Goal: Task Accomplishment & Management: Complete application form

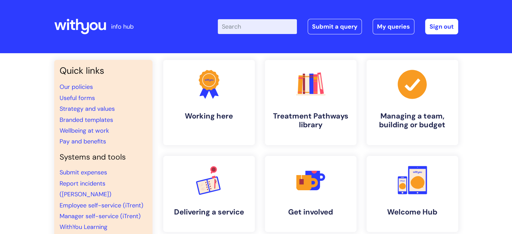
click at [248, 29] on input "Enter your search term here..." at bounding box center [257, 26] width 79 height 15
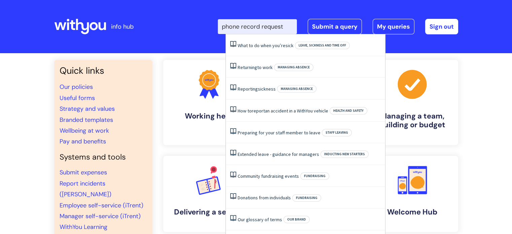
type input "phone record request"
click button "Search" at bounding box center [0, 0] width 0 height 0
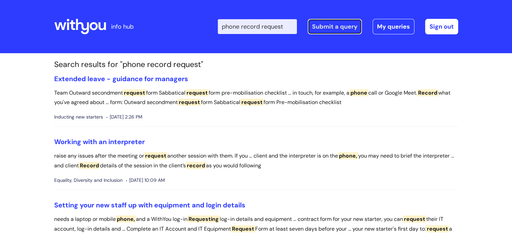
click at [325, 26] on link "Submit a query" at bounding box center [335, 26] width 54 height 15
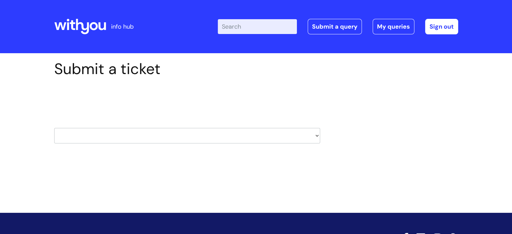
click at [233, 135] on select "HR / People IT and Support Clinical Drug Alerts Finance Accounts Data Support T…" at bounding box center [187, 135] width 266 height 15
select select "it_and_support"
click at [54, 128] on select "HR / People IT and Support Clinical Drug Alerts Finance Accounts Data Support T…" at bounding box center [187, 135] width 266 height 15
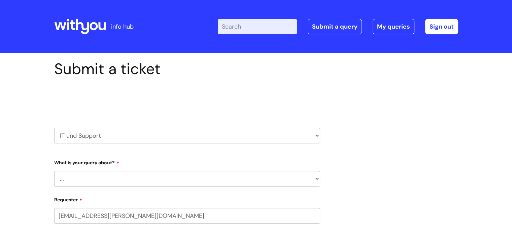
select select "80004157224"
click at [162, 181] on select "... Mobile Phone Reset & MFA Accounts, Starters and Leavers IT Hardware issue I…" at bounding box center [187, 178] width 266 height 15
drag, startPoint x: 29, startPoint y: 157, endPoint x: 100, endPoint y: 139, distance: 73.2
click at [100, 139] on select "HR / People IT and Support Clinical Drug Alerts Finance Accounts Data Support T…" at bounding box center [187, 135] width 266 height 15
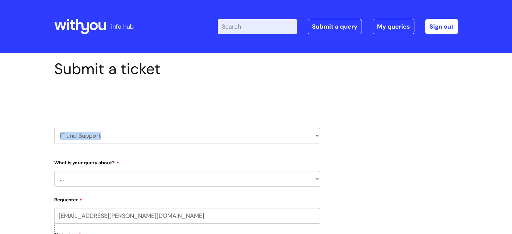
select select "hr_/_people"
click at [54, 128] on select "HR / People IT and Support Clinical Drug Alerts Finance Accounts Data Support T…" at bounding box center [187, 135] width 266 height 15
click at [118, 176] on select "... Absence Query Holiday Query Employee change request General HR Query iTrent…" at bounding box center [187, 178] width 266 height 15
select select "80004157224"
drag, startPoint x: 45, startPoint y: 152, endPoint x: 100, endPoint y: 141, distance: 56.1
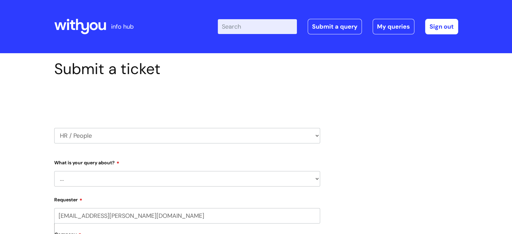
click at [100, 141] on select "HR / People IT and Support Clinical Drug Alerts Finance Accounts Data Support T…" at bounding box center [187, 135] width 266 height 15
click at [173, 135] on select "HR / People IT and Support Clinical Drug Alerts Finance Accounts Data Support T…" at bounding box center [187, 135] width 266 height 15
select select "it_and_support"
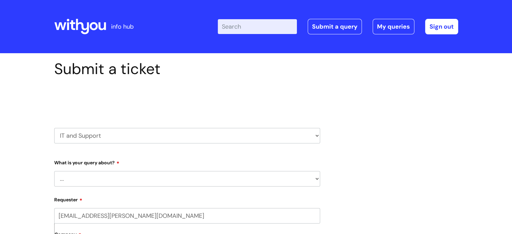
click at [54, 128] on select "HR / People IT and Support Clinical Drug Alerts Finance Accounts Data Support T…" at bounding box center [187, 135] width 266 height 15
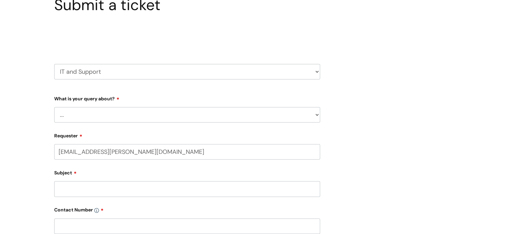
scroll to position [64, 0]
select select "80004157224"
click at [132, 113] on select "... Mobile Phone Reset & MFA Accounts, Starters and Leavers IT Hardware issue I…" at bounding box center [187, 114] width 266 height 15
select select "Something Else"
click at [54, 107] on select "... Mobile Phone Reset & MFA Accounts, Starters and Leavers IT Hardware issue I…" at bounding box center [187, 114] width 266 height 15
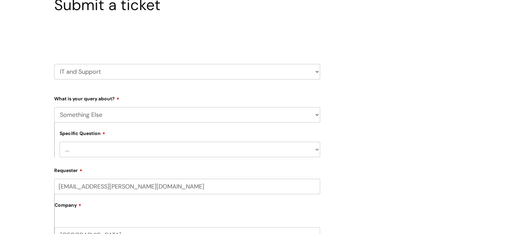
click at [76, 149] on select "... My problem is not listed" at bounding box center [190, 149] width 261 height 15
select select "My problem is not listed"
click at [60, 142] on select "... My problem is not listed" at bounding box center [190, 149] width 261 height 15
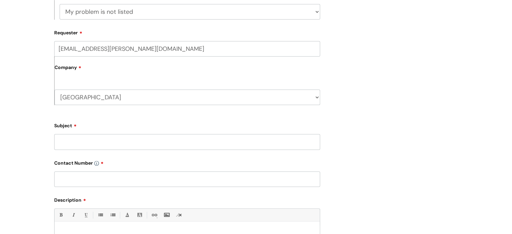
scroll to position [202, 0]
click at [63, 145] on input "Subject" at bounding box center [187, 141] width 266 height 15
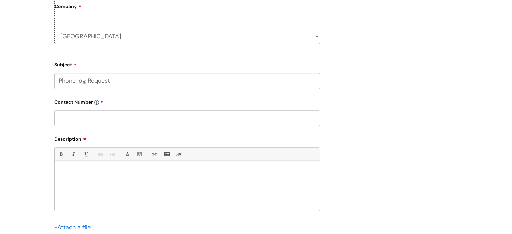
type input "Phone log Request"
click at [63, 119] on input "text" at bounding box center [187, 117] width 266 height 15
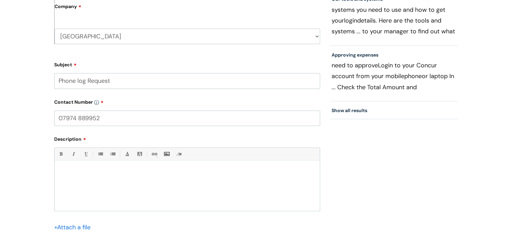
type input "07974 889952"
click at [93, 173] on p at bounding box center [187, 172] width 255 height 6
click at [126, 86] on input "Phone log Request" at bounding box center [187, 80] width 266 height 15
type input "Phone log Request - Time Sensitive"
click at [114, 183] on p "Please could I request" at bounding box center [187, 184] width 255 height 6
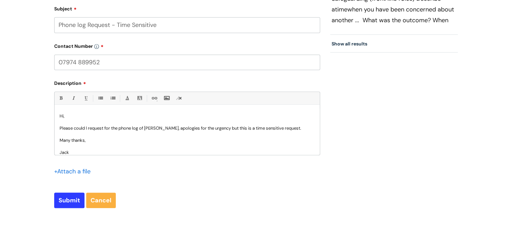
scroll to position [322, 0]
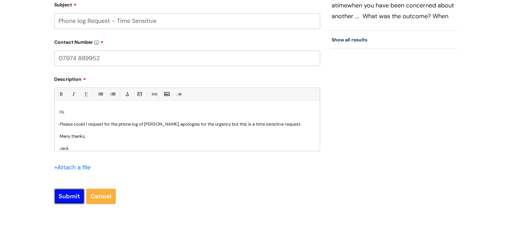
click at [65, 196] on input "Submit" at bounding box center [69, 196] width 30 height 15
type input "Please Wait..."
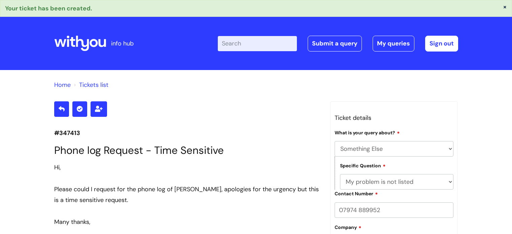
select select "Something Else"
select select "My problem is not listed"
